Goal: Navigation & Orientation: Go to known website

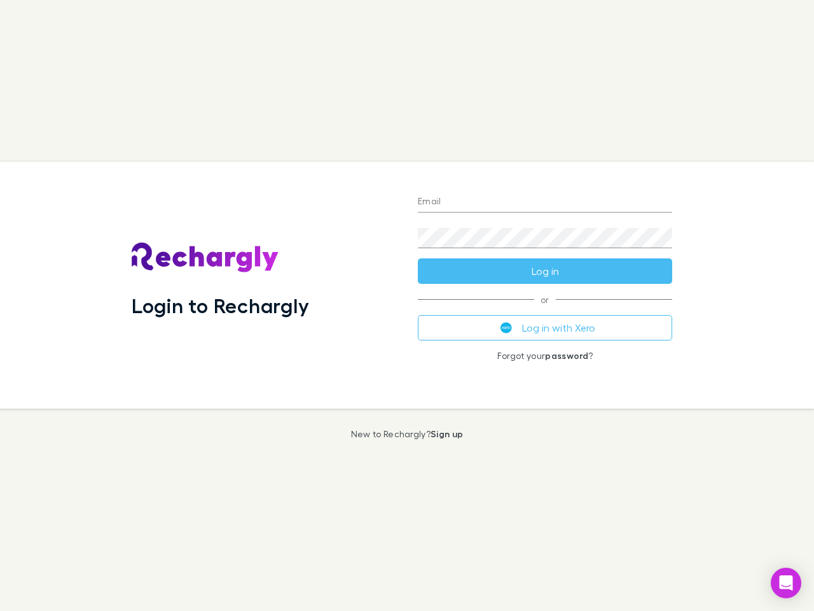
click at [407, 305] on div "Login to Rechargly" at bounding box center [265, 285] width 286 height 247
click at [545, 202] on input "Email" at bounding box center [545, 202] width 255 height 20
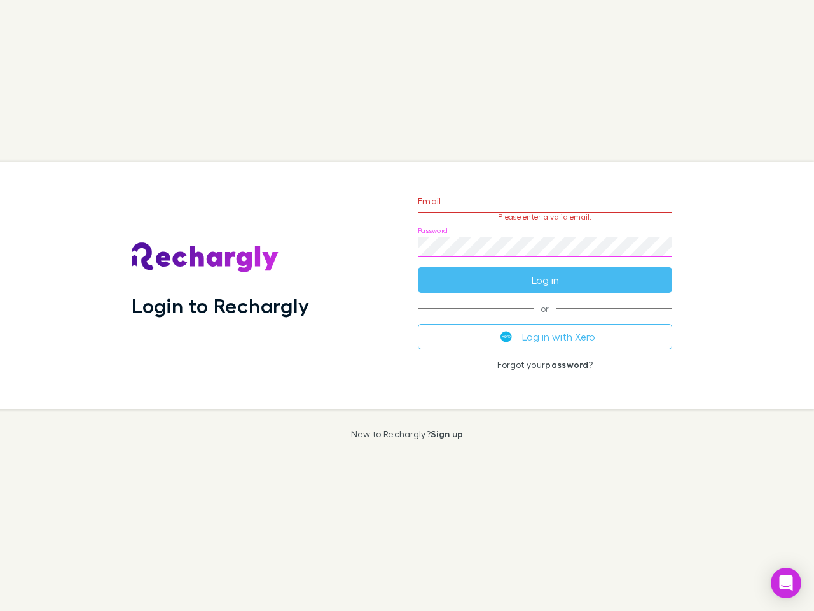
click at [545, 271] on form "Email Please enter a valid email. Password Log in" at bounding box center [545, 237] width 255 height 111
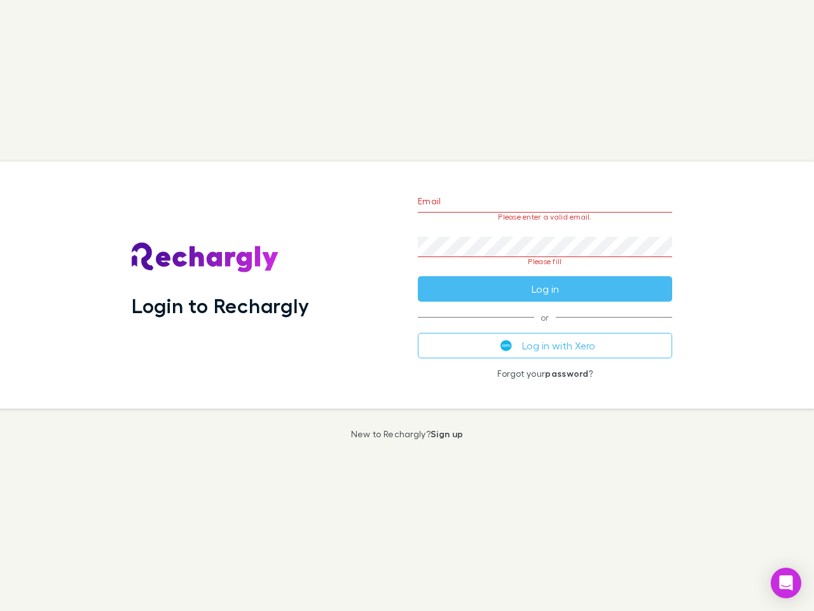
click at [545, 328] on div "Email Please enter a valid email. Password Please fill Log in or Log in with Xe…" at bounding box center [545, 285] width 275 height 247
click at [786, 583] on icon "Open Intercom Messenger" at bounding box center [786, 582] width 13 height 15
